Goal: Use online tool/utility: Utilize a website feature to perform a specific function

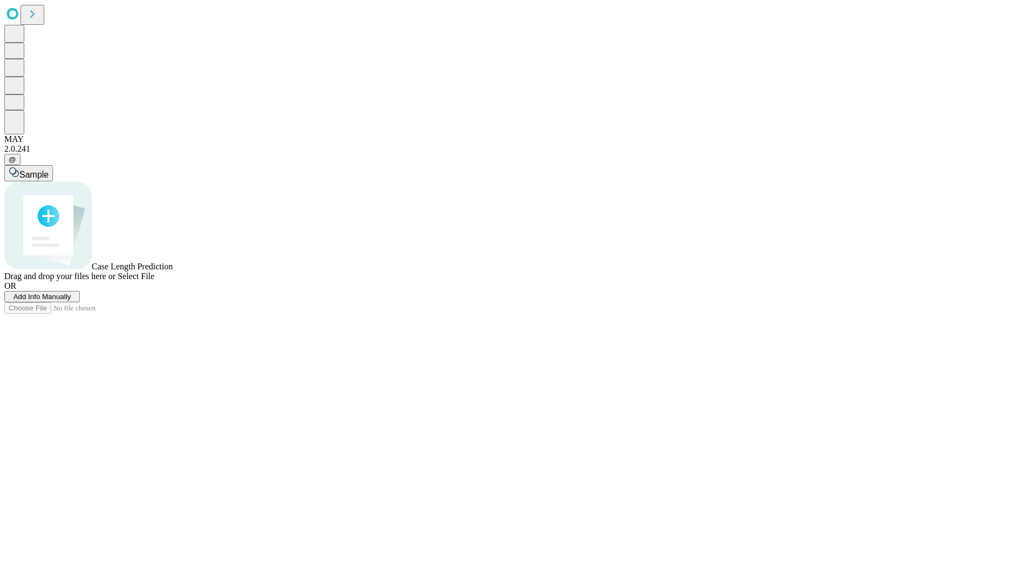
click at [71, 301] on span "Add Info Manually" at bounding box center [42, 296] width 58 height 8
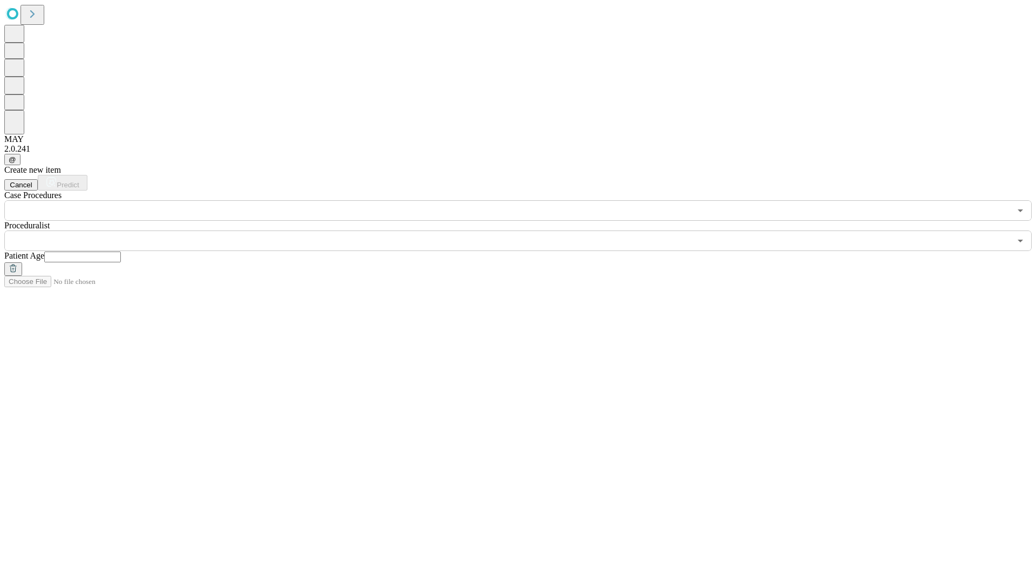
click at [121, 251] on input "text" at bounding box center [82, 256] width 77 height 11
type input "**"
click at [526, 230] on input "text" at bounding box center [507, 240] width 1006 height 21
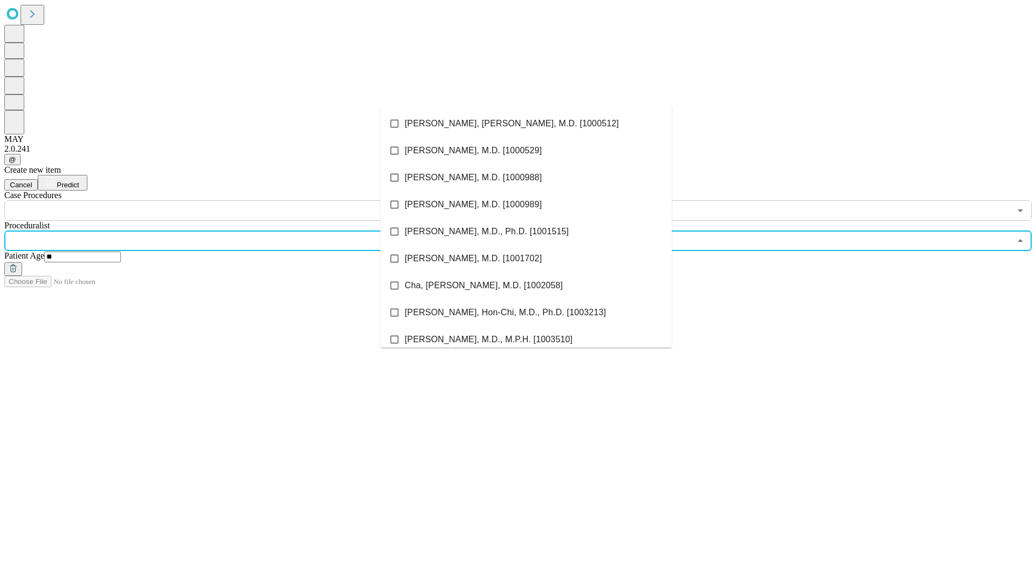
click at [526, 124] on li "[PERSON_NAME], [PERSON_NAME], M.D. [1000512]" at bounding box center [525, 123] width 291 height 27
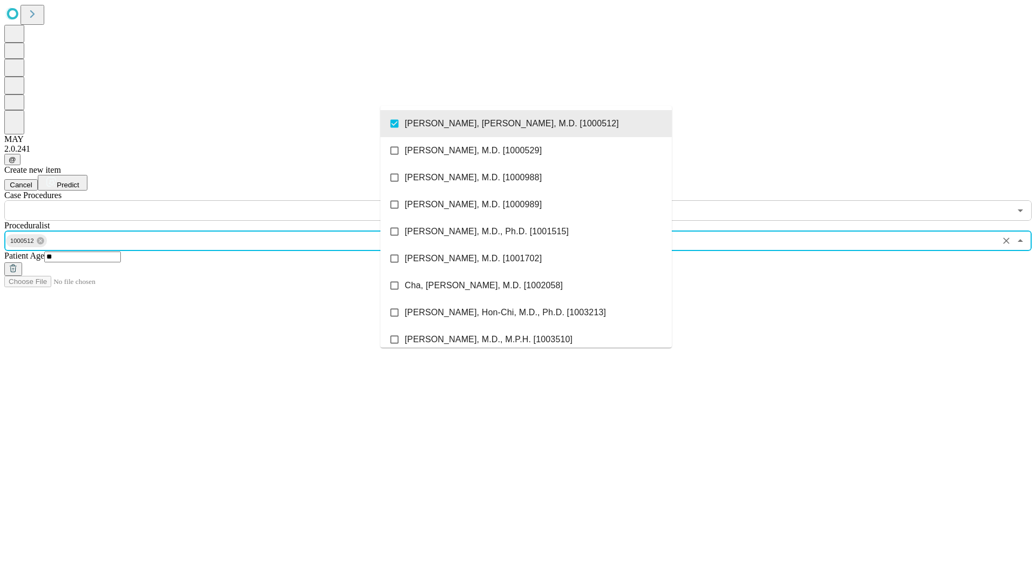
click at [227, 200] on input "text" at bounding box center [507, 210] width 1006 height 21
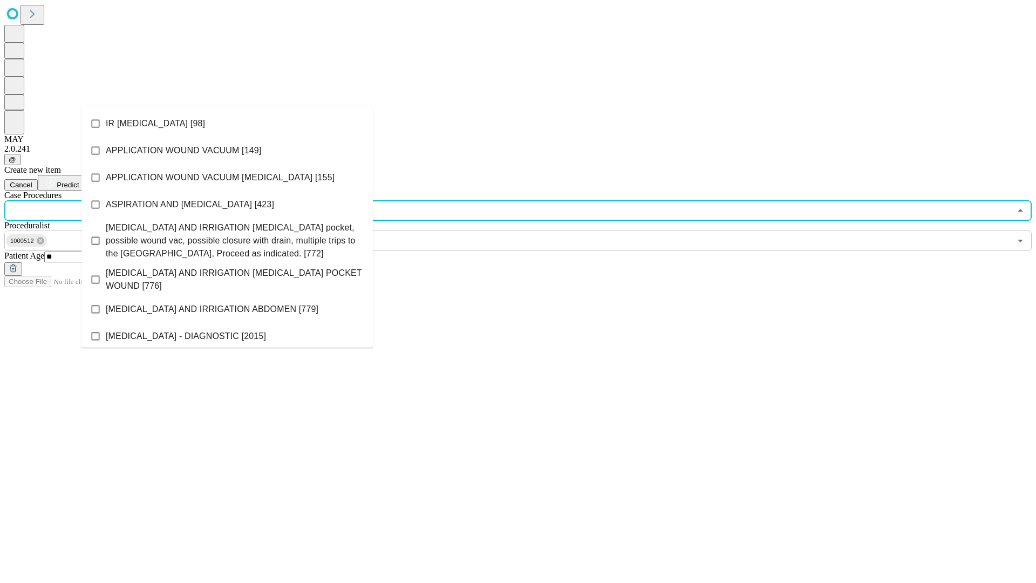
click at [227, 124] on li "IR [MEDICAL_DATA] [98]" at bounding box center [226, 123] width 291 height 27
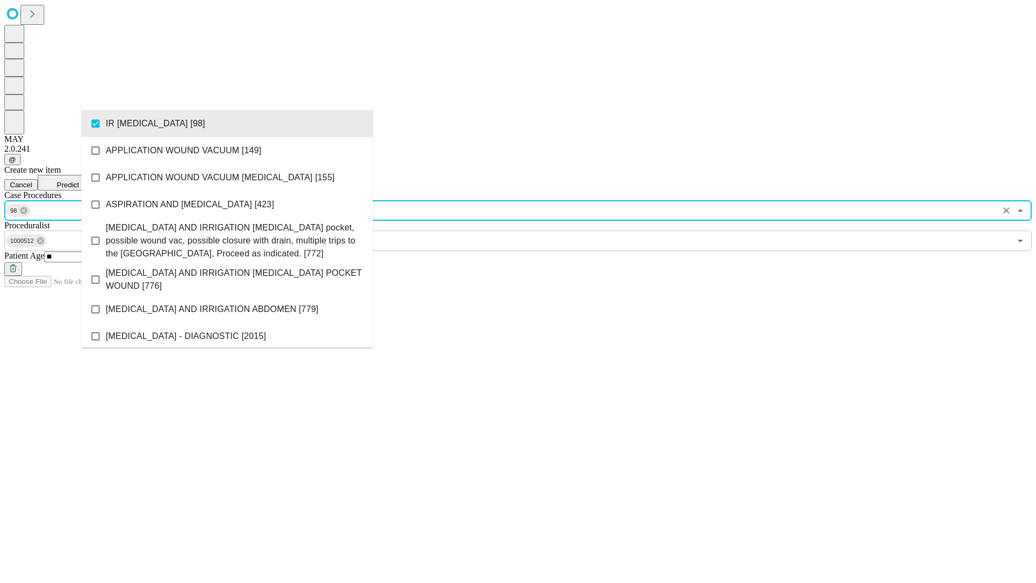
click at [79, 181] on span "Predict" at bounding box center [68, 185] width 22 height 8
